Goal: Check status: Check status

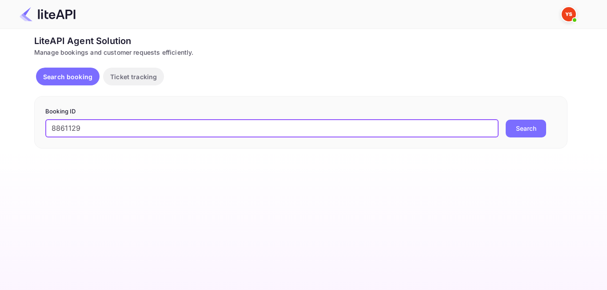
type input "8861129"
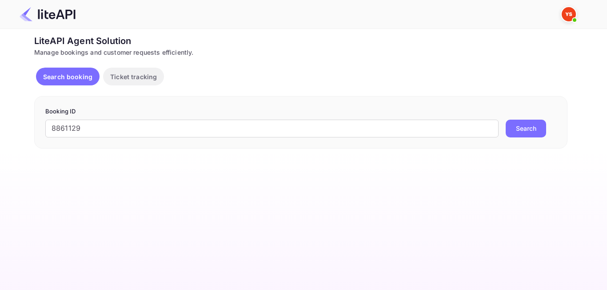
click at [542, 120] on button "Search" at bounding box center [525, 128] width 40 height 18
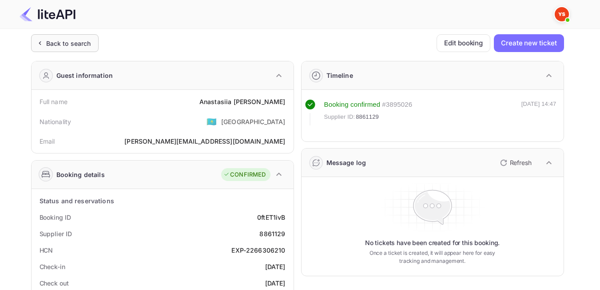
click at [64, 51] on div "Back to search" at bounding box center [65, 43] width 68 height 18
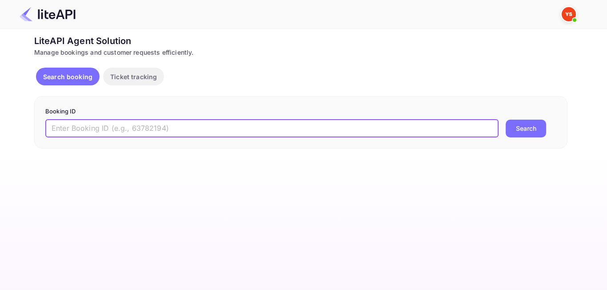
paste input "8804578"
click at [55, 126] on input "8804578" at bounding box center [271, 128] width 453 height 18
type input "8804578"
click at [526, 134] on button "Search" at bounding box center [525, 128] width 40 height 18
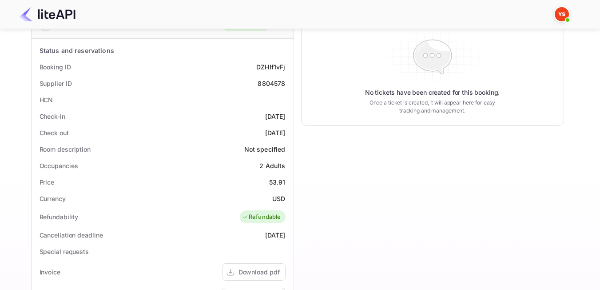
scroll to position [89, 0]
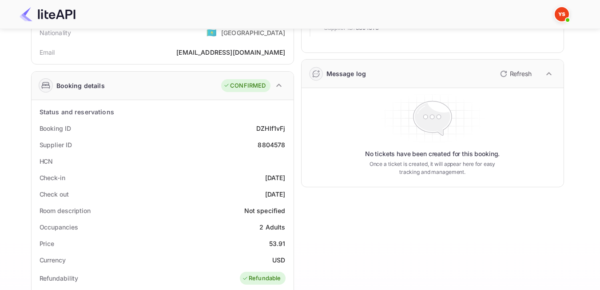
click at [212, 179] on div "Check-in [DATE]" at bounding box center [162, 177] width 255 height 16
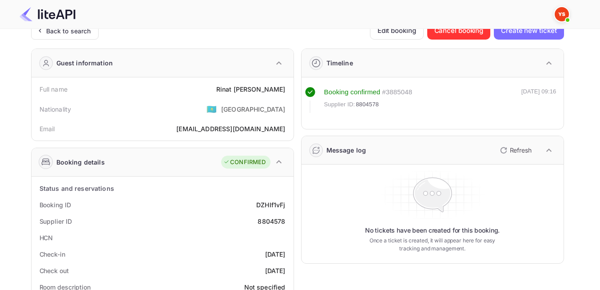
scroll to position [0, 0]
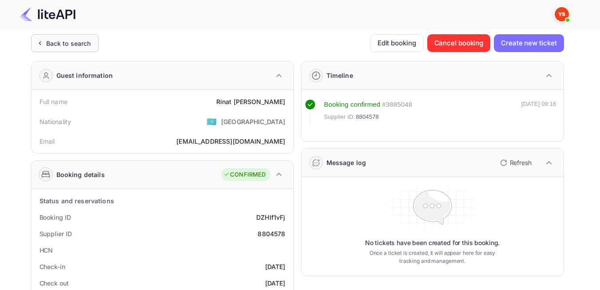
click at [82, 45] on div "Back to search" at bounding box center [68, 43] width 45 height 9
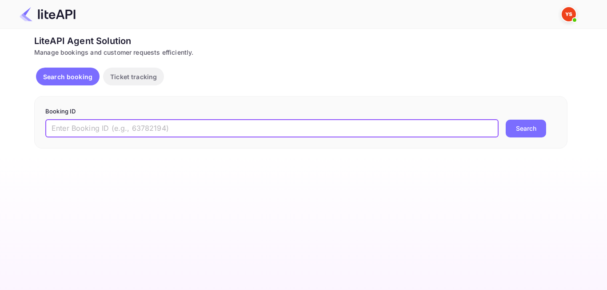
paste input "7607421"
type input "7607421"
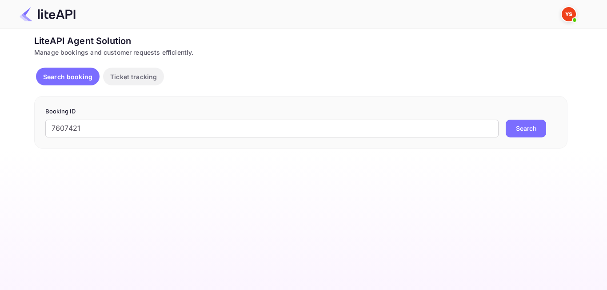
click at [522, 128] on button "Search" at bounding box center [525, 128] width 40 height 18
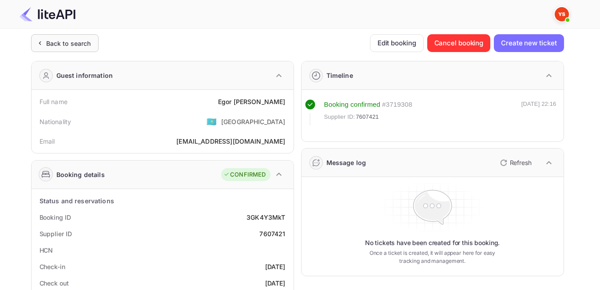
click at [56, 41] on div "Back to search" at bounding box center [68, 43] width 45 height 9
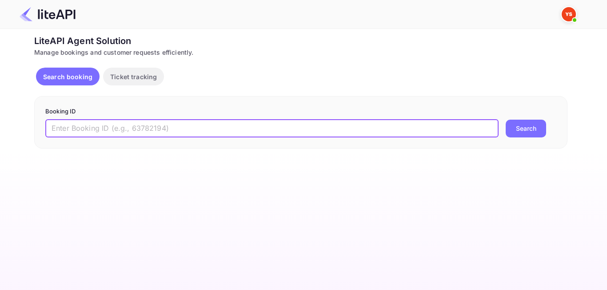
paste input "8423565"
click at [56, 127] on input "8423565" at bounding box center [271, 128] width 453 height 18
type input "8423565"
click at [523, 132] on button "Search" at bounding box center [525, 128] width 40 height 18
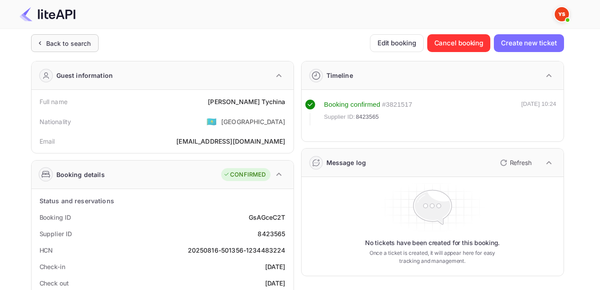
click at [64, 46] on div "Back to search" at bounding box center [68, 43] width 45 height 9
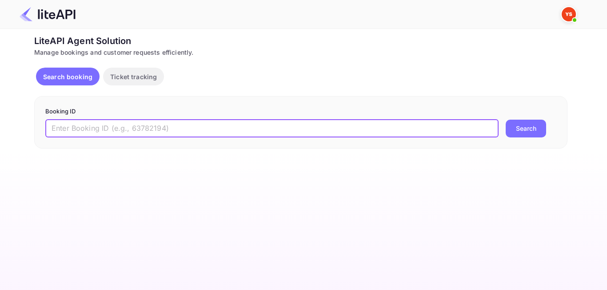
paste input "8522538"
type input "8522538"
click at [537, 131] on button "Search" at bounding box center [525, 128] width 40 height 18
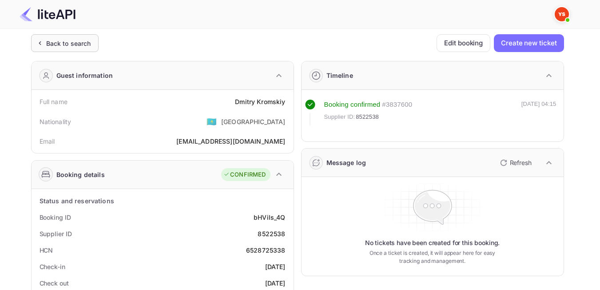
click at [65, 48] on div "Back to search" at bounding box center [65, 43] width 68 height 18
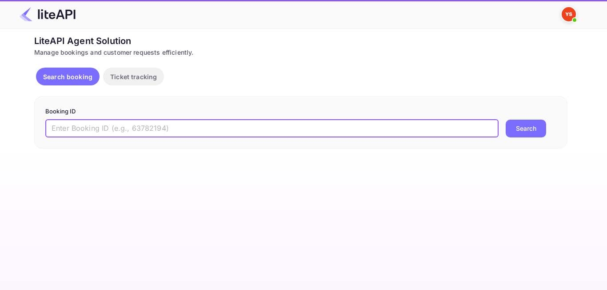
paste input "8729042"
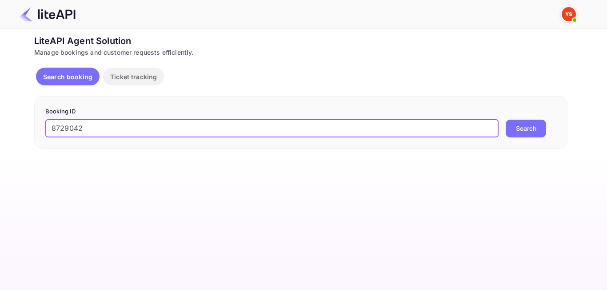
type input "8729042"
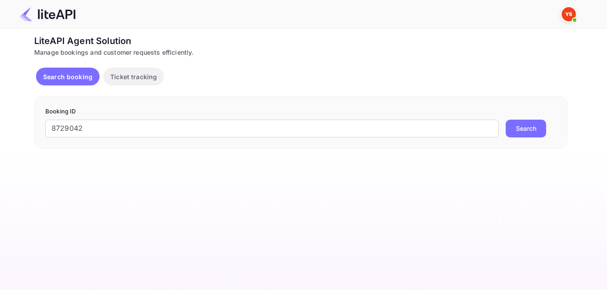
click at [537, 125] on button "Search" at bounding box center [525, 128] width 40 height 18
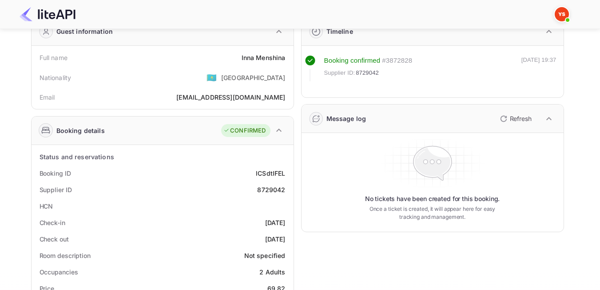
scroll to position [44, 0]
drag, startPoint x: 52, startPoint y: 207, endPoint x: 37, endPoint y: 201, distance: 15.9
click at [37, 201] on div "HCN" at bounding box center [162, 205] width 255 height 16
click at [47, 204] on div "HCN" at bounding box center [47, 205] width 14 height 9
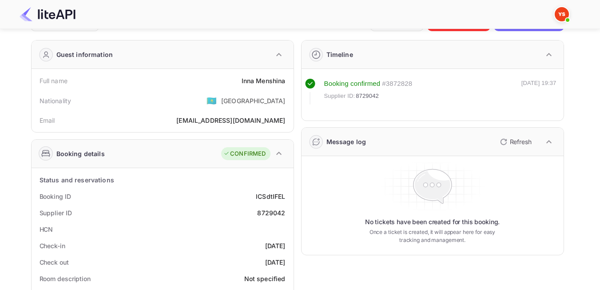
scroll to position [0, 0]
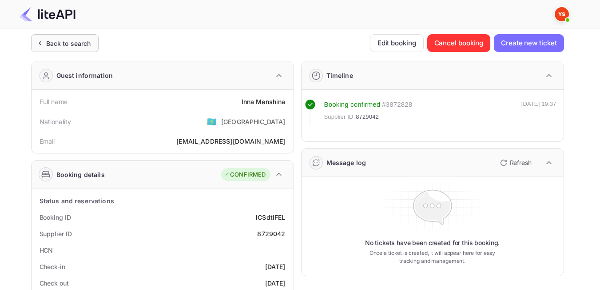
click at [58, 48] on div "Back to search" at bounding box center [68, 43] width 45 height 9
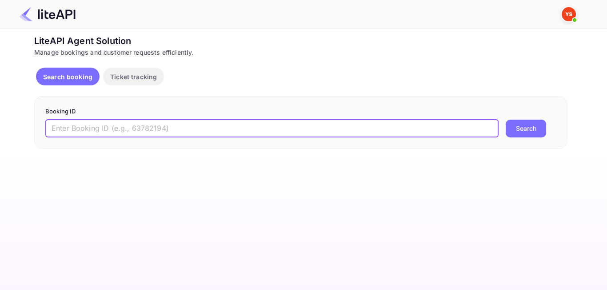
paste input "8763522"
type input "8763522"
click at [520, 127] on button "Search" at bounding box center [525, 128] width 40 height 18
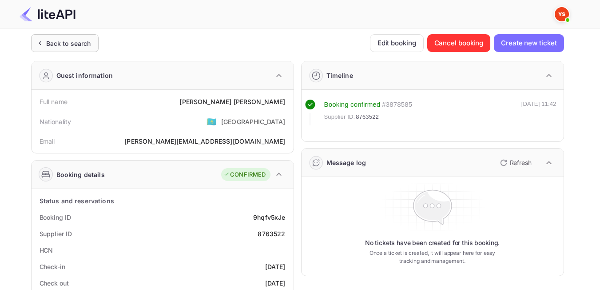
click at [68, 49] on div "Back to search" at bounding box center [65, 43] width 68 height 18
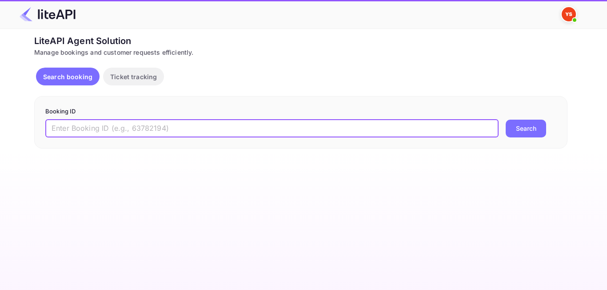
paste input "8377378"
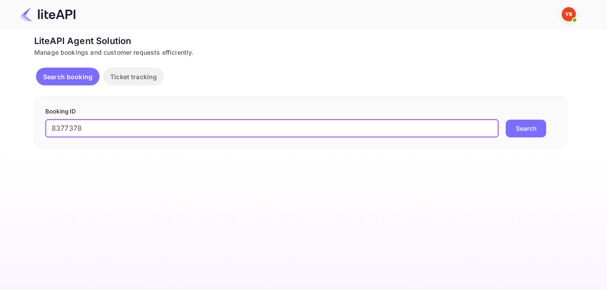
type input "8377378"
click at [531, 119] on form "Booking ID 8377378 ​ Search" at bounding box center [300, 122] width 511 height 30
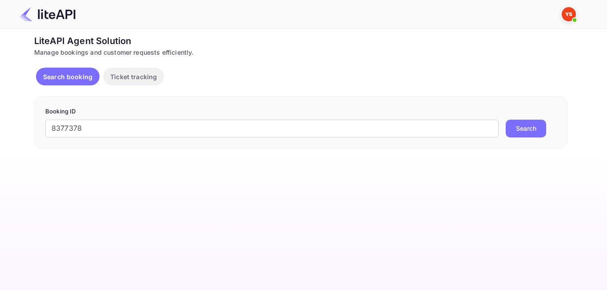
click at [528, 128] on button "Search" at bounding box center [525, 128] width 40 height 18
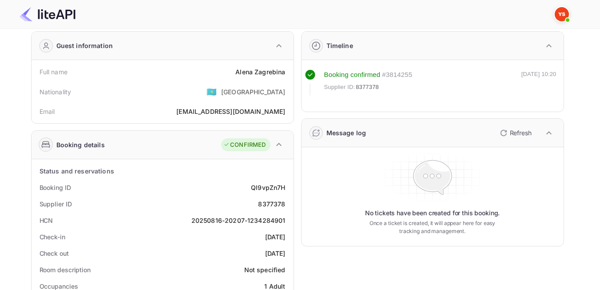
scroll to position [44, 0]
